Goal: Use online tool/utility: Use online tool/utility

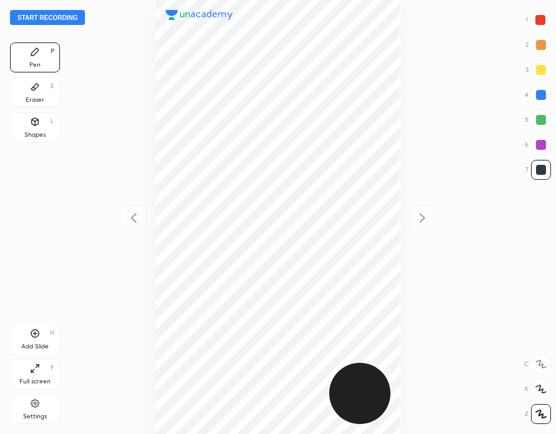
scroll to position [434, 356]
click at [54, 14] on button "Start recording" at bounding box center [47, 17] width 75 height 15
click at [401, 66] on div "00 : 27" at bounding box center [278, 217] width 356 height 434
click at [400, 103] on div "00 : 40" at bounding box center [278, 217] width 356 height 434
click at [35, 336] on icon at bounding box center [35, 333] width 10 height 10
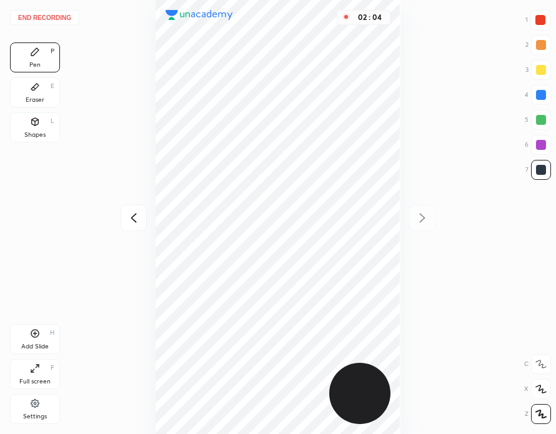
click at [543, 19] on div at bounding box center [540, 20] width 10 height 10
click at [55, 17] on button "End recording" at bounding box center [44, 17] width 69 height 15
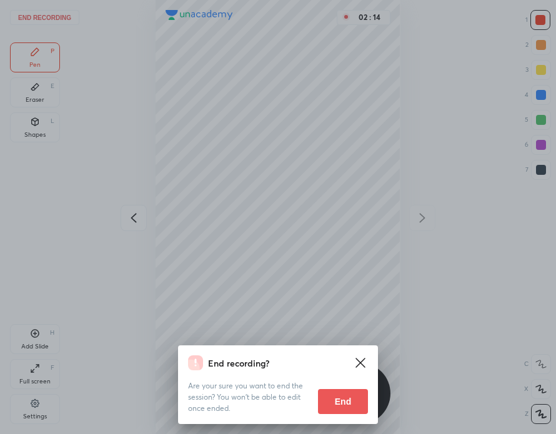
click at [344, 396] on button "End" at bounding box center [343, 401] width 50 height 25
